Goal: Task Accomplishment & Management: Use online tool/utility

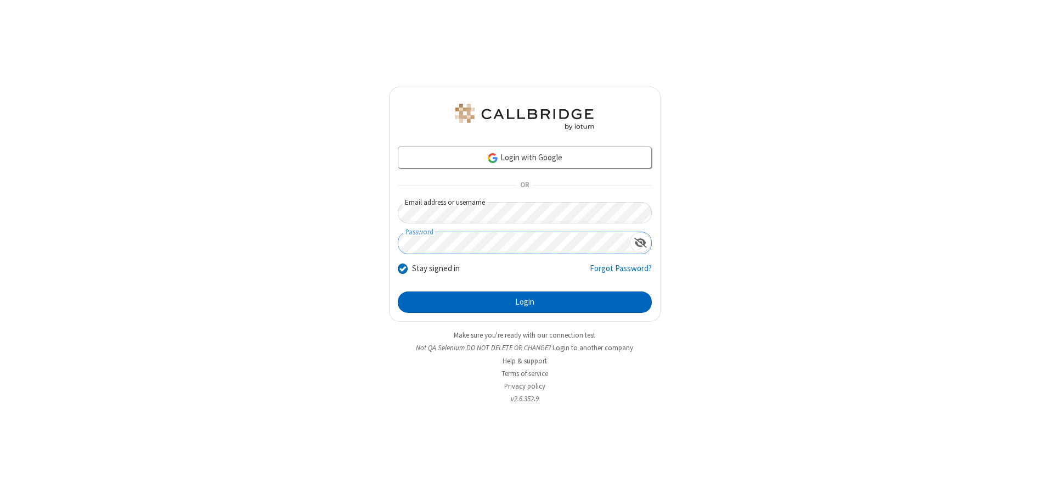
click at [525, 302] on button "Login" at bounding box center [525, 302] width 254 height 22
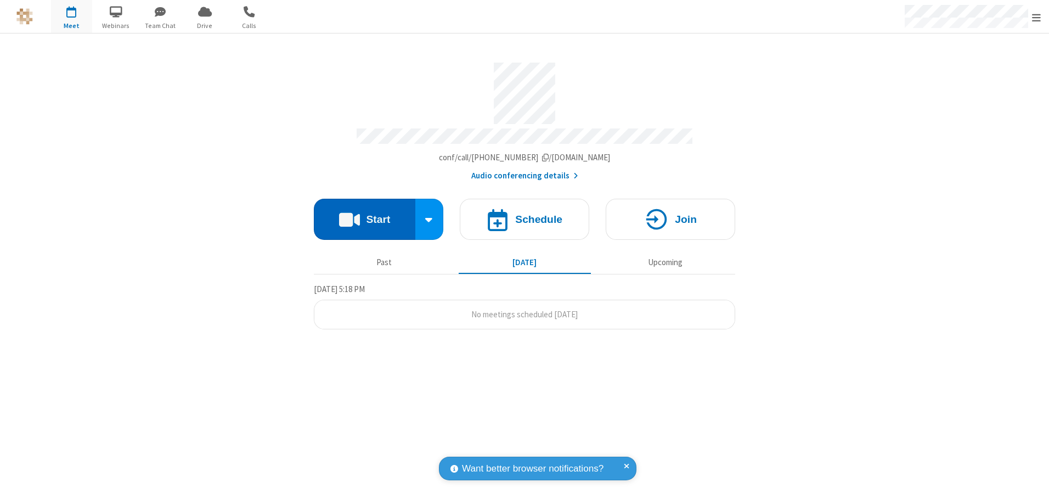
click at [364, 215] on button "Start" at bounding box center [365, 219] width 102 height 41
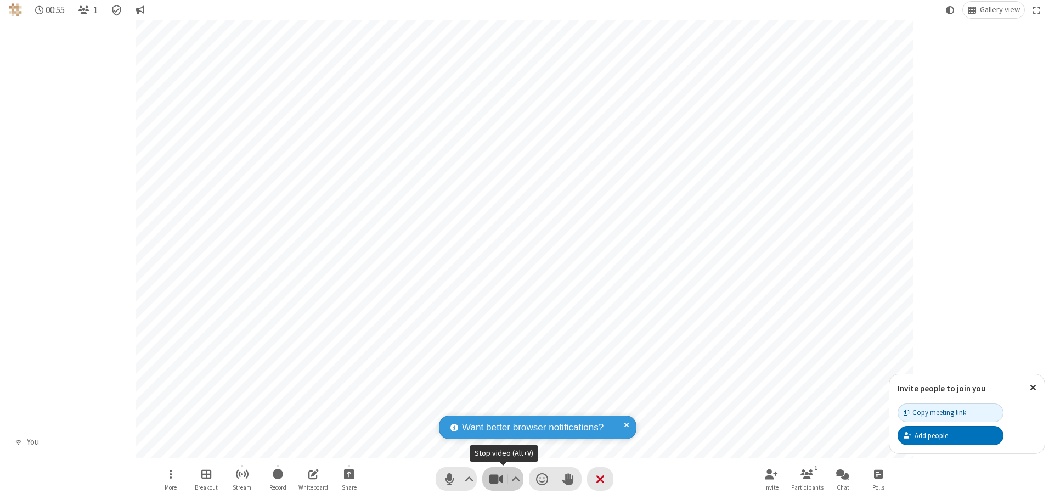
click at [496, 478] on span "Stop video (Alt+V)" at bounding box center [496, 479] width 16 height 16
click at [496, 478] on span "Start video (Alt+V)" at bounding box center [496, 479] width 16 height 16
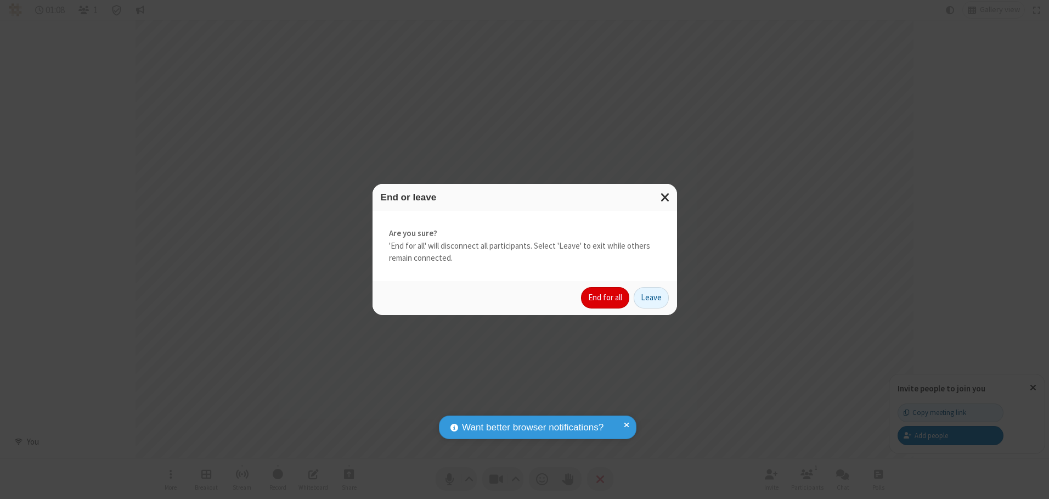
click at [606, 297] on button "End for all" at bounding box center [605, 298] width 48 height 22
